Goal: Task Accomplishment & Management: Manage account settings

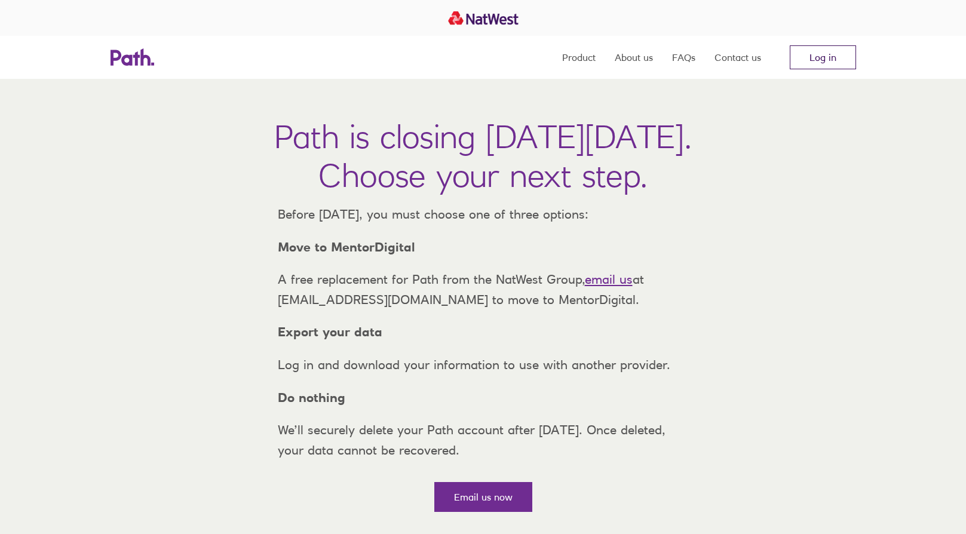
click at [824, 58] on link "Log in" at bounding box center [823, 57] width 66 height 24
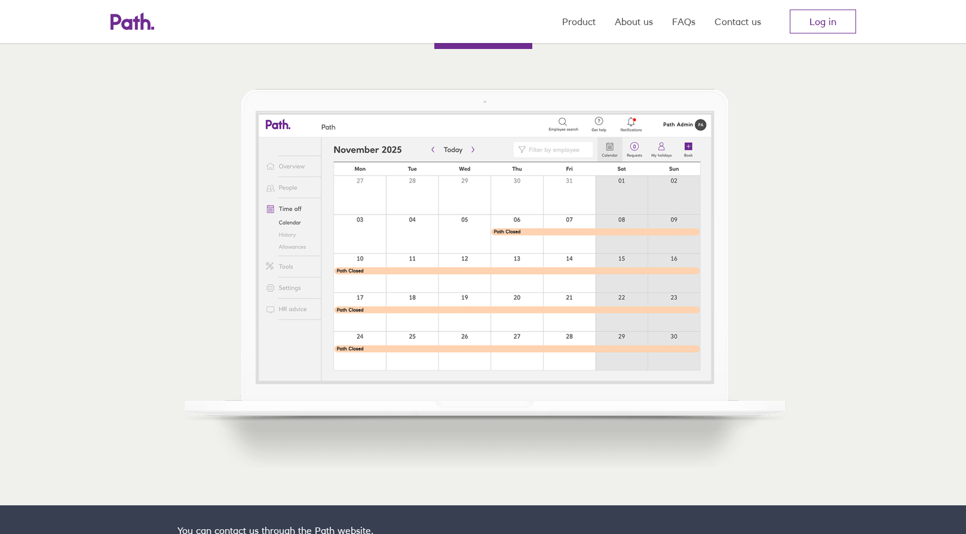
scroll to position [478, 0]
